Goal: Transaction & Acquisition: Purchase product/service

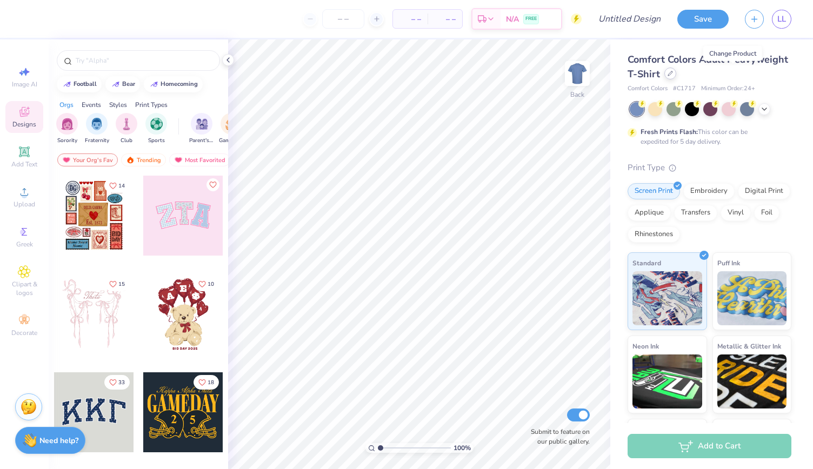
click at [676, 74] on div at bounding box center [670, 74] width 12 height 12
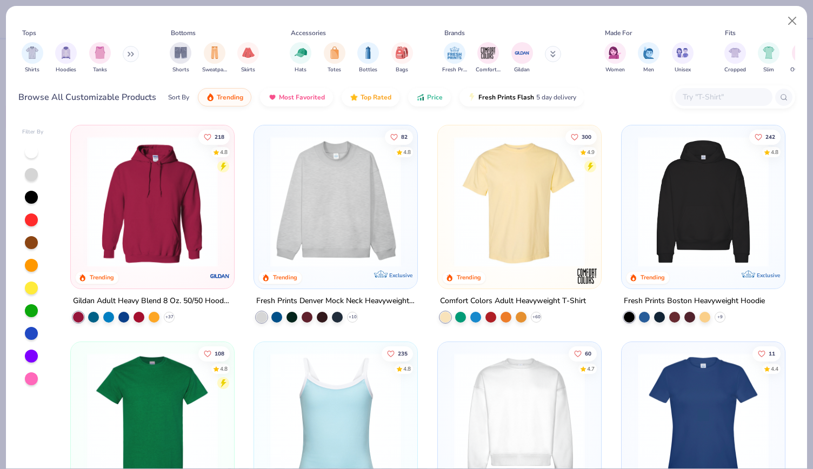
click at [175, 215] on img at bounding box center [153, 201] width 142 height 131
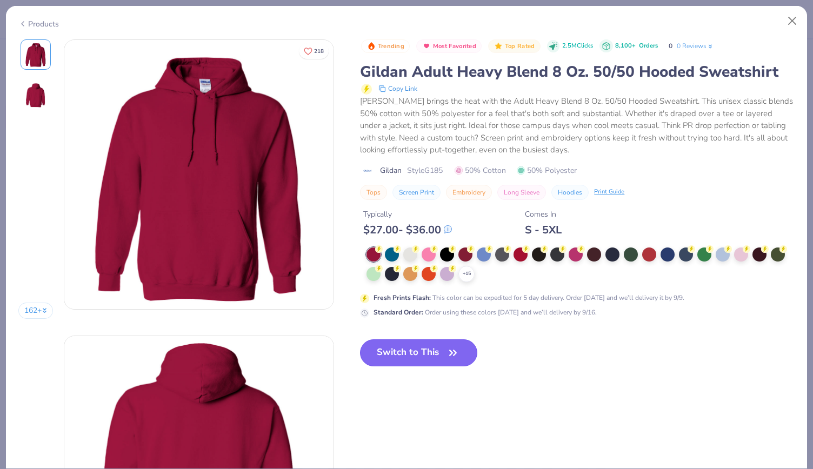
click at [421, 351] on button "Switch to This" at bounding box center [418, 353] width 117 height 27
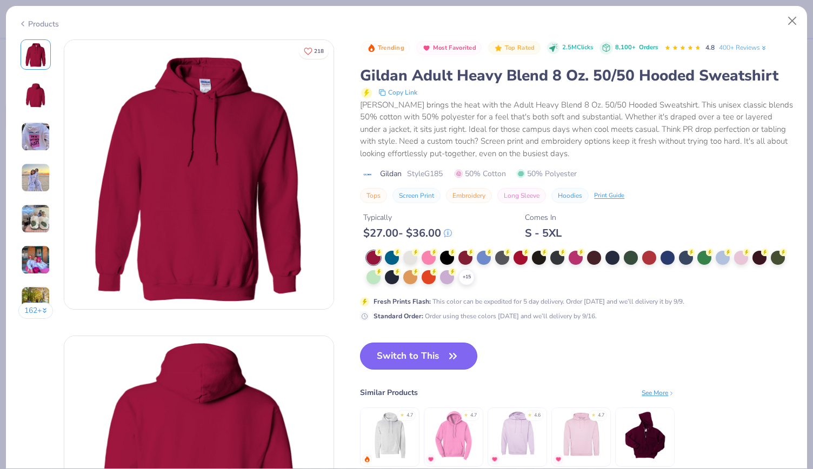
click at [422, 351] on button "Switch to This" at bounding box center [418, 356] width 117 height 27
click at [448, 256] on div at bounding box center [447, 257] width 14 height 14
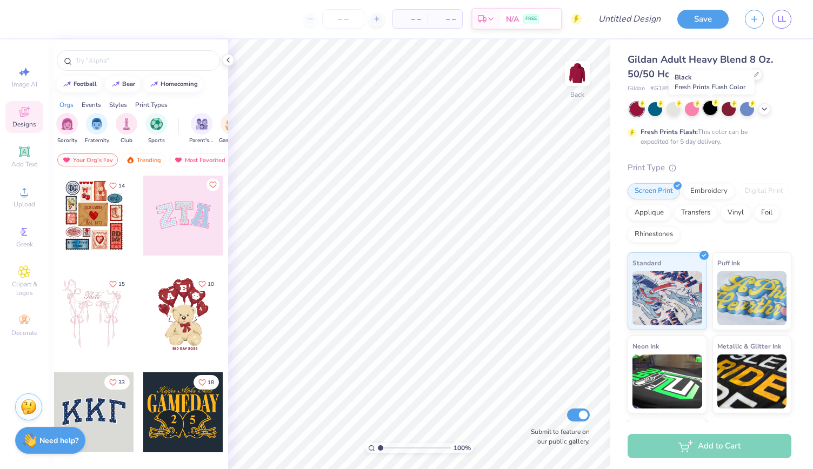
click at [711, 107] on div at bounding box center [710, 108] width 14 height 14
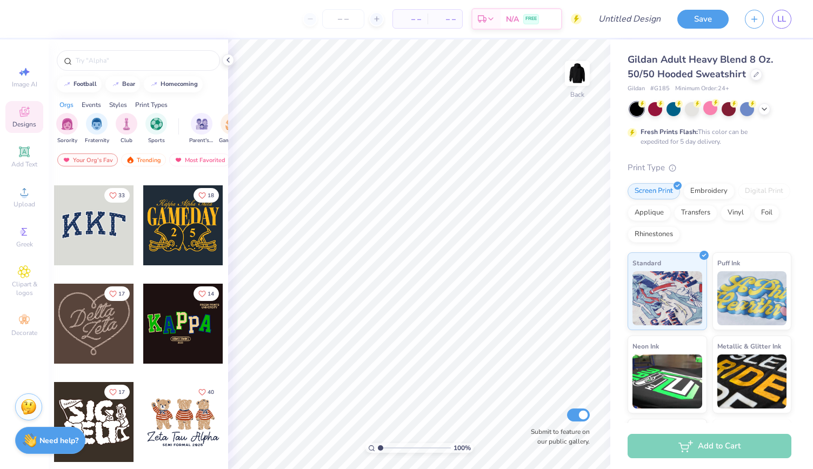
scroll to position [221, 0]
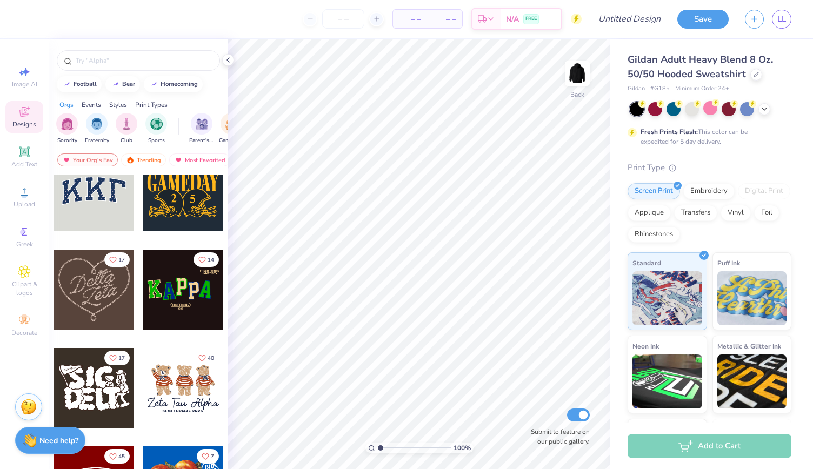
drag, startPoint x: 215, startPoint y: 247, endPoint x: 215, endPoint y: 289, distance: 42.2
click at [215, 289] on div "15 10 33 18 17 14 17 40 45 7 Nikho [PERSON_NAME] Sigma Phi Epsilon, [GEOGRAPHIC…" at bounding box center [138, 342] width 179 height 334
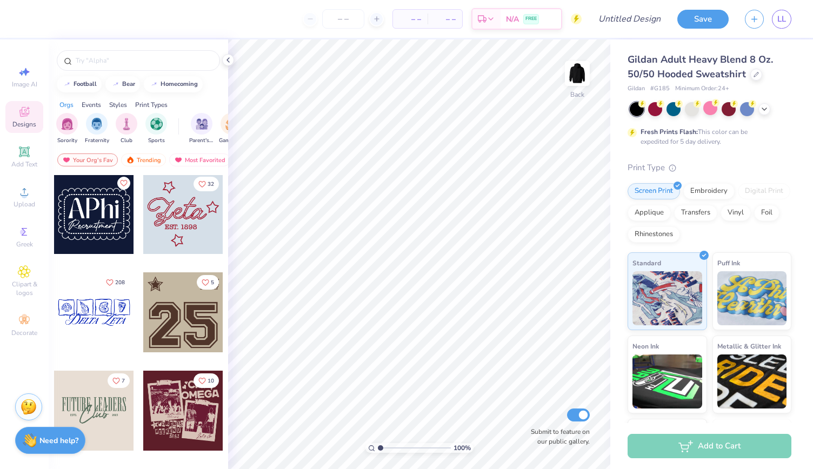
scroll to position [1856, 0]
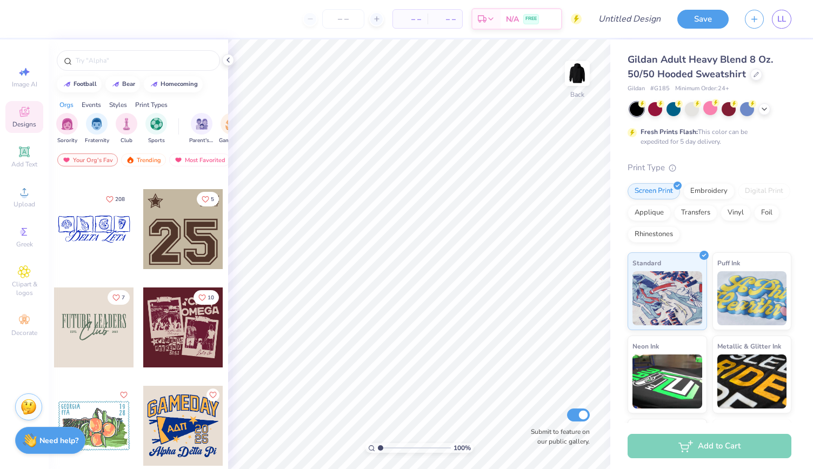
click at [205, 344] on div at bounding box center [183, 328] width 80 height 80
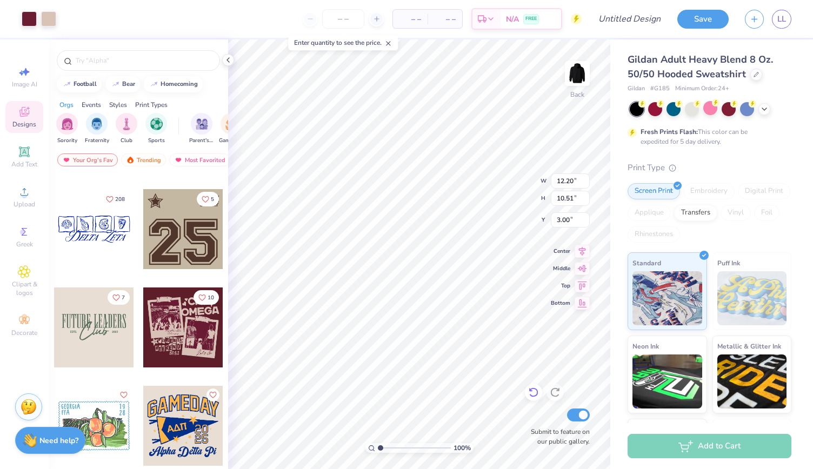
click at [537, 394] on icon at bounding box center [533, 393] width 9 height 10
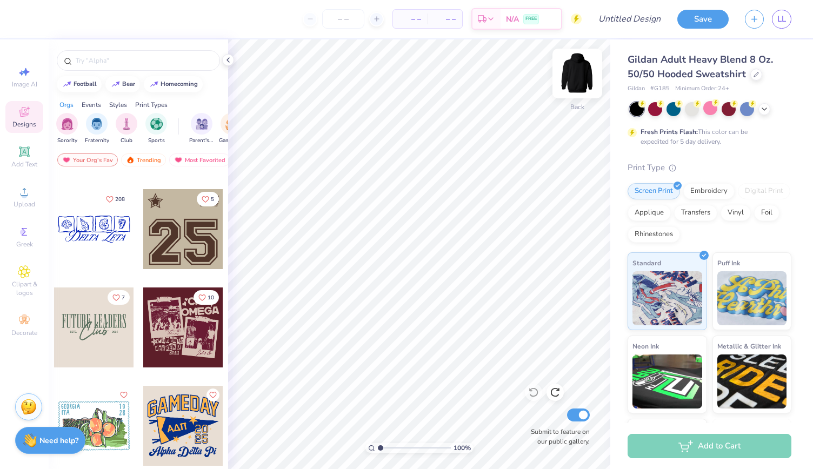
click at [579, 69] on img at bounding box center [577, 73] width 43 height 43
click at [171, 321] on div at bounding box center [183, 328] width 80 height 80
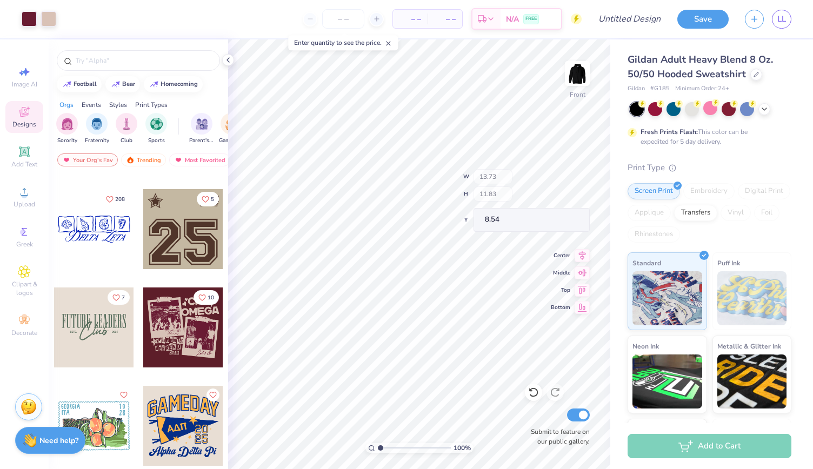
type input "13.73"
type input "11.83"
type input "8.54"
click at [531, 396] on icon at bounding box center [533, 393] width 9 height 10
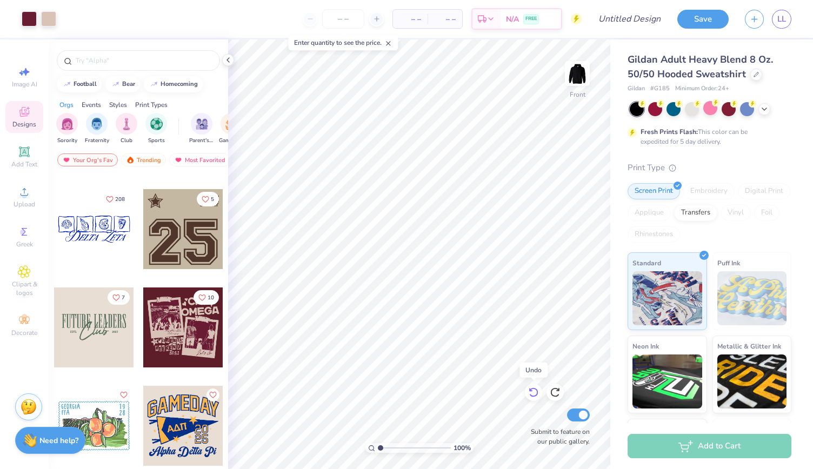
click at [531, 396] on icon at bounding box center [533, 393] width 9 height 10
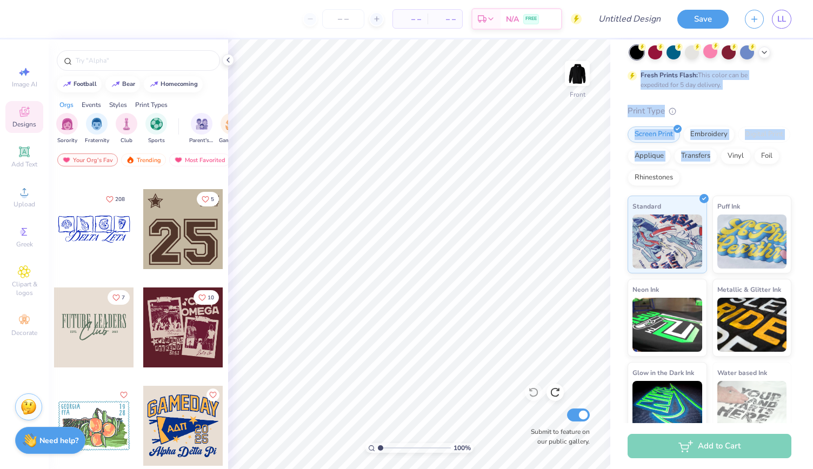
drag, startPoint x: 813, startPoint y: 101, endPoint x: 813, endPoint y: 152, distance: 51.4
click at [813, 152] on div "Gildan Adult Heavy Blend 8 Oz. 50/50 Hooded Sweatshirt Gildan # G185 Minimum Or…" at bounding box center [711, 231] width 203 height 384
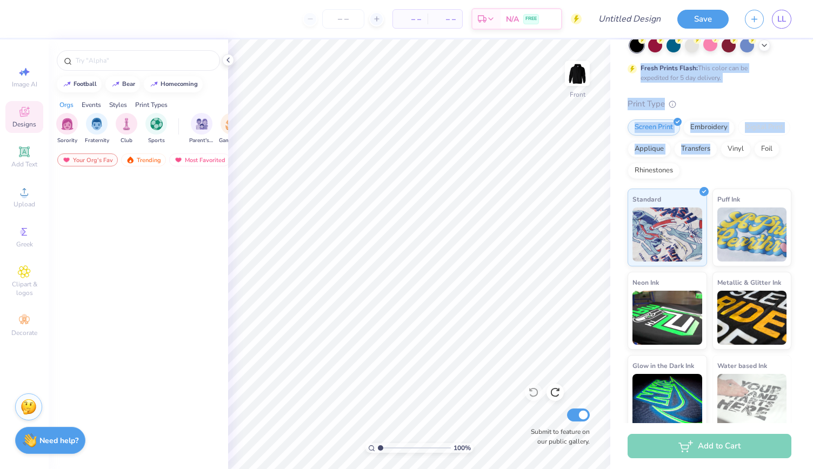
scroll to position [0, 0]
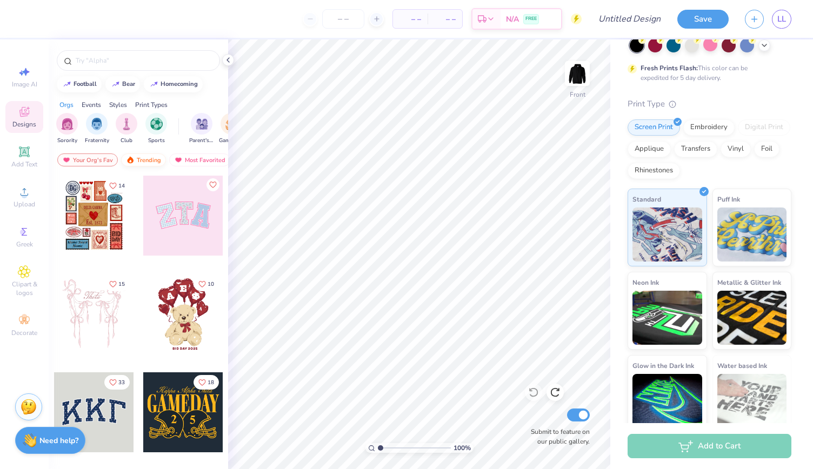
click at [146, 163] on div "Trending" at bounding box center [143, 160] width 45 height 13
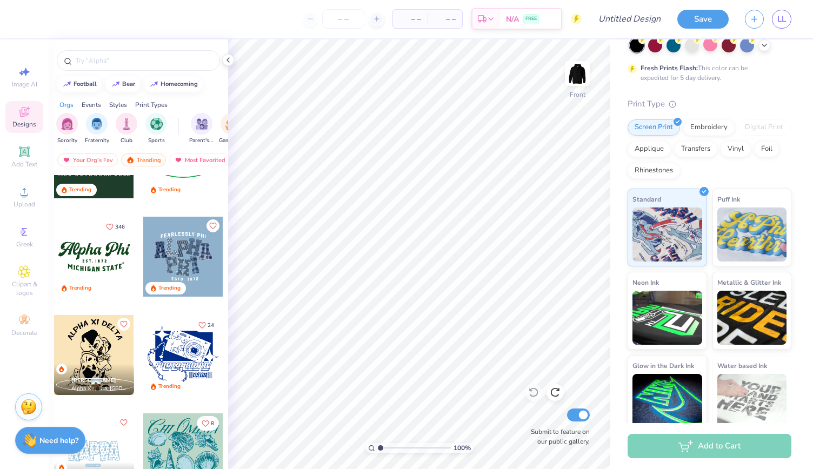
scroll to position [1090, 0]
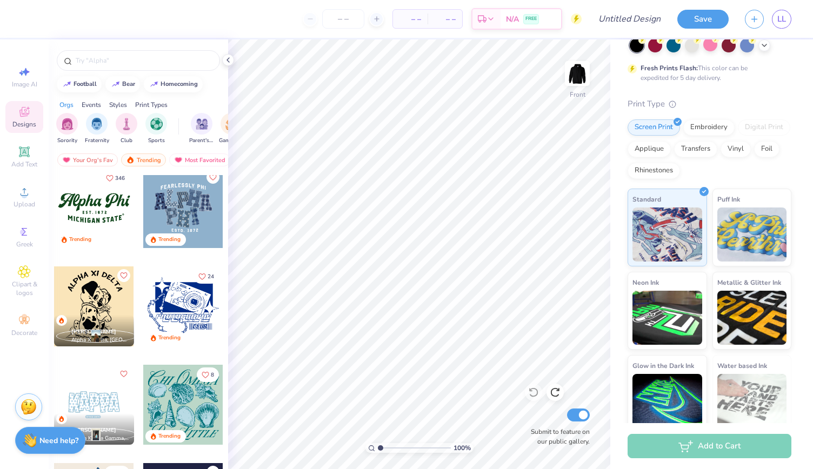
click at [106, 199] on div at bounding box center [94, 208] width 80 height 80
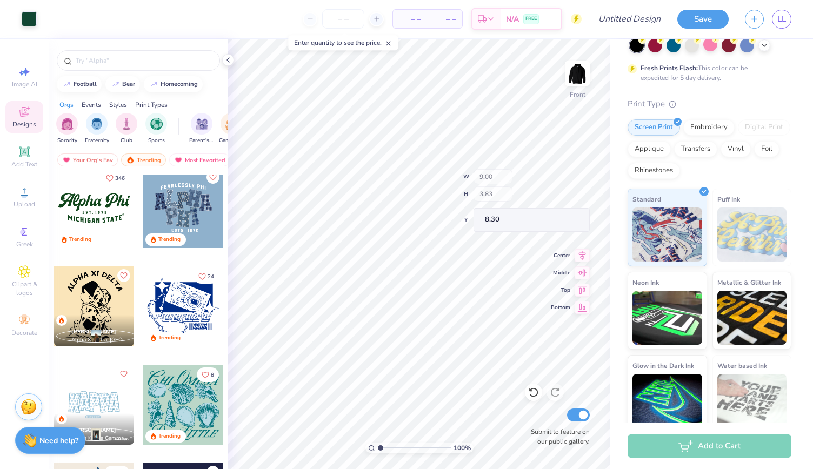
type input "8.30"
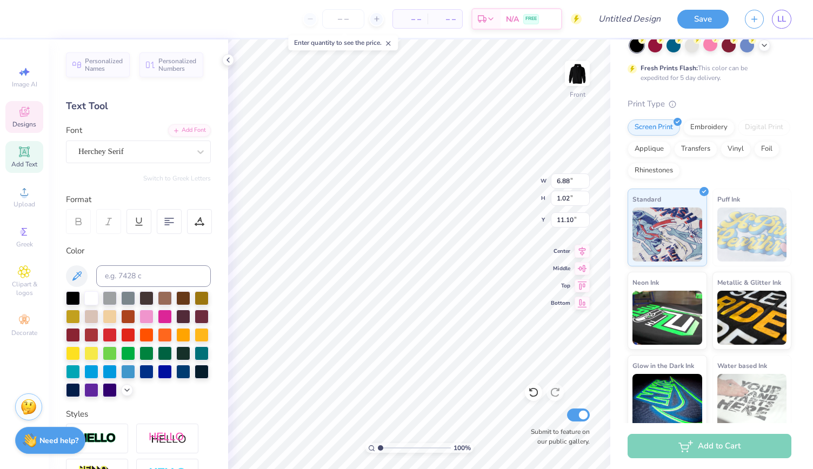
type input "9.00"
type input "2.26"
type input "8.30"
type input "8.64"
type input "2.17"
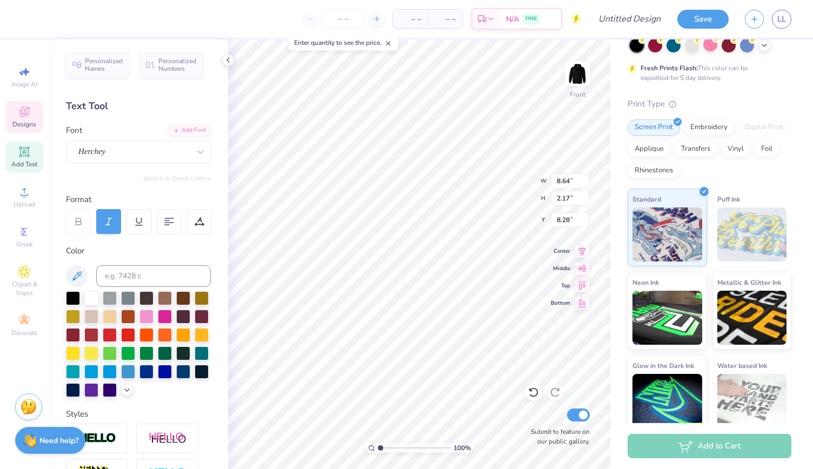
type input "8.28"
click at [534, 397] on icon at bounding box center [533, 393] width 9 height 10
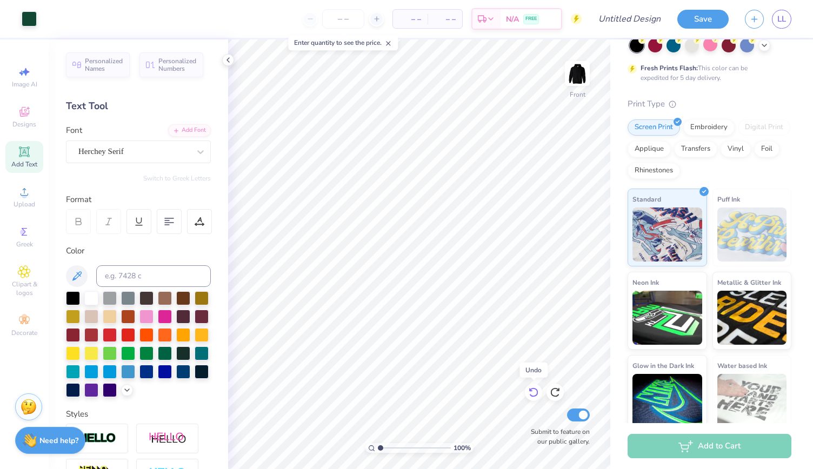
click at [534, 397] on icon at bounding box center [533, 393] width 9 height 10
type input "10.92"
type input "4.65"
type input "13.27"
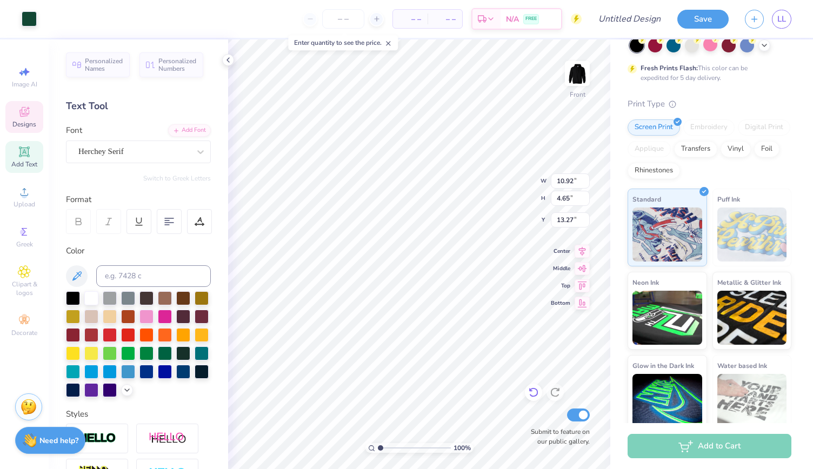
type input "12.04"
type input "5.12"
type input "10.57"
type input "13.76"
type input "5.86"
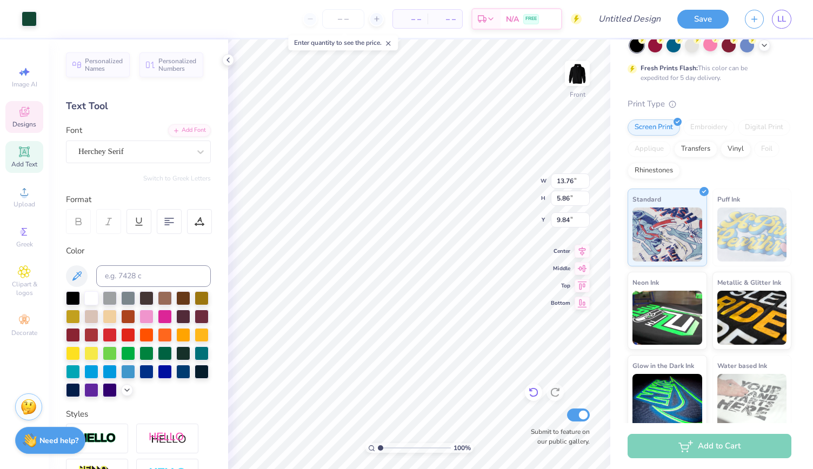
type input "9.84"
type input "14.90"
type input "6.34"
type input "9.88"
type input "9.66"
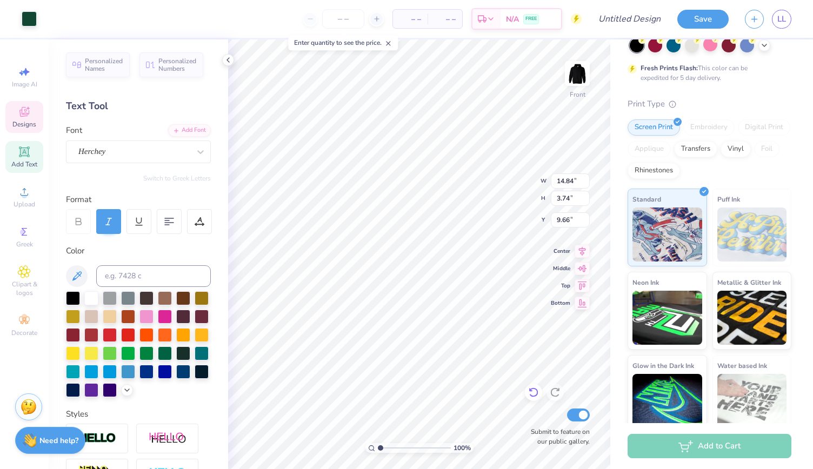
type input "14.84"
type input "3.74"
type textarea "A"
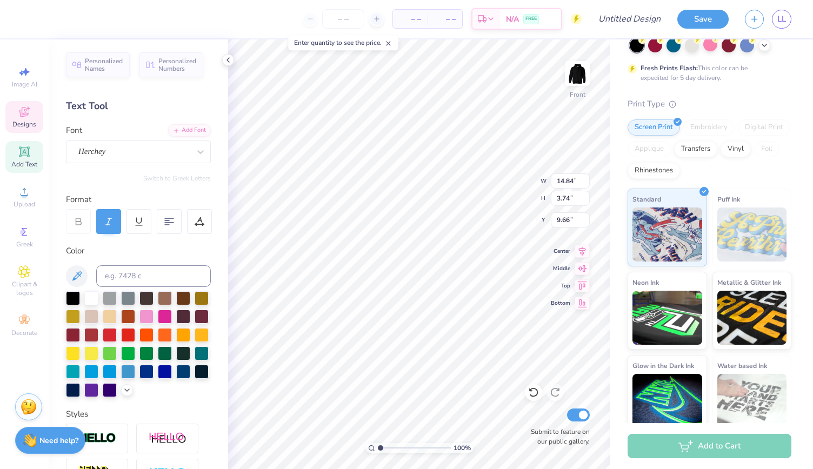
type textarea "Be the Light"
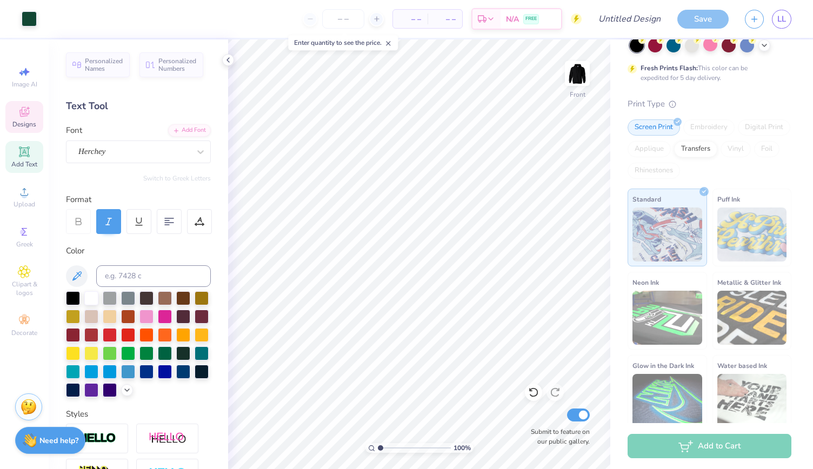
click at [28, 119] on div "Designs" at bounding box center [24, 117] width 38 height 32
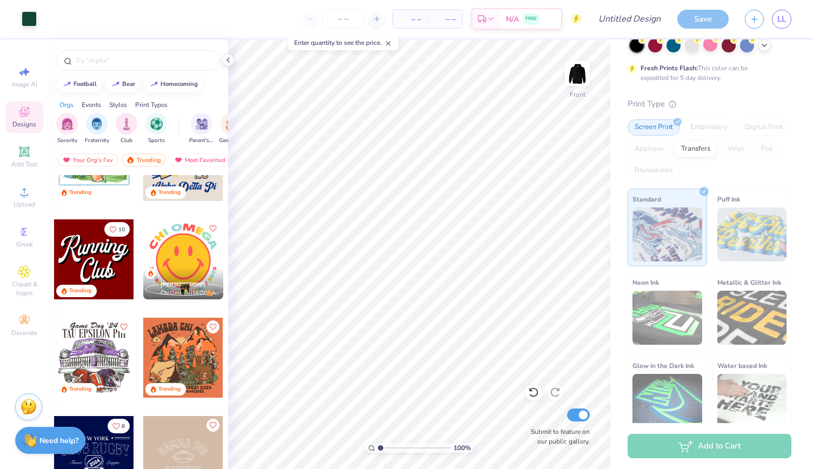
scroll to position [2593, 0]
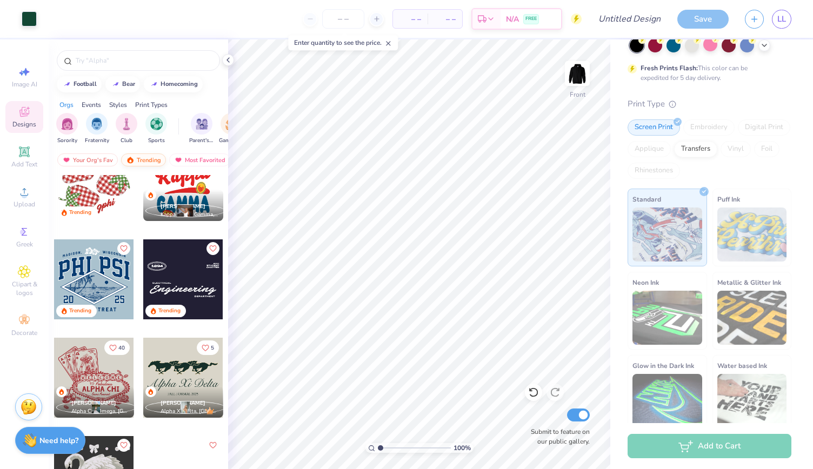
click at [128, 164] on div "Trending" at bounding box center [143, 160] width 45 height 13
click at [135, 155] on div "Trending" at bounding box center [143, 160] width 45 height 13
click at [147, 162] on div "Trending" at bounding box center [143, 160] width 45 height 13
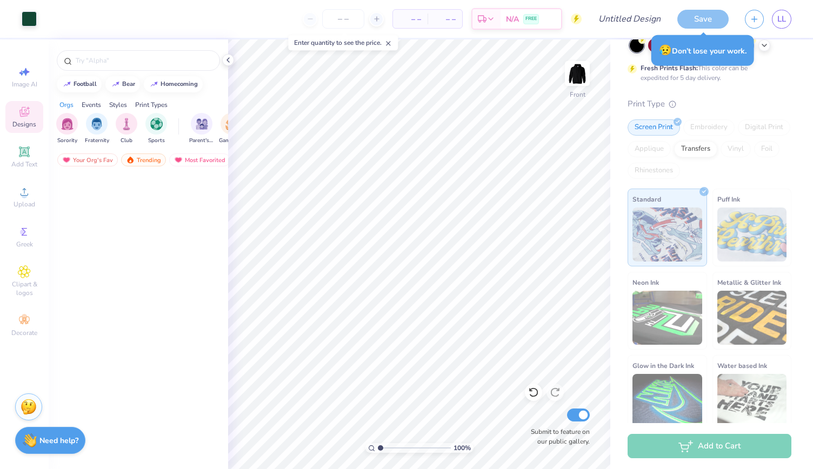
scroll to position [0, 0]
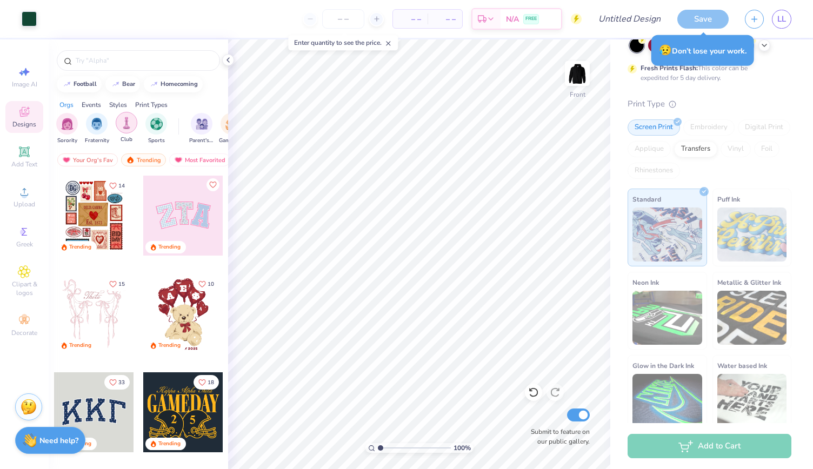
click at [132, 125] on div "filter for Club" at bounding box center [127, 123] width 22 height 22
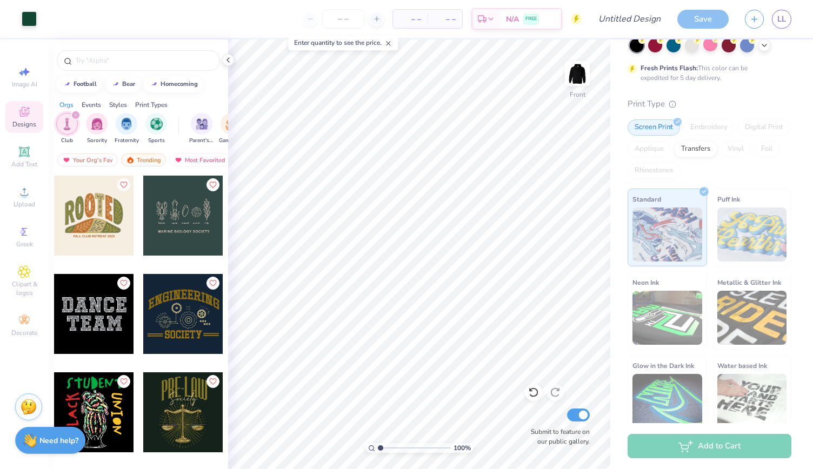
scroll to position [1001, 0]
